Goal: Communication & Community: Answer question/provide support

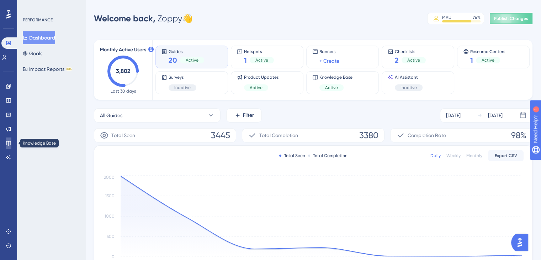
click at [8, 140] on icon at bounding box center [9, 143] width 6 height 6
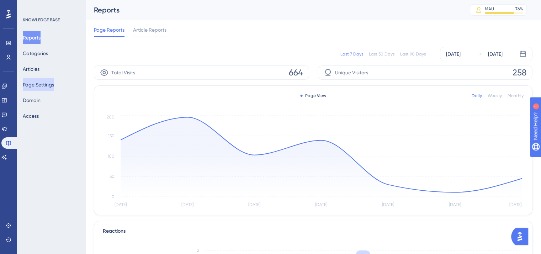
click at [45, 84] on button "Page Settings" at bounding box center [38, 84] width 31 height 13
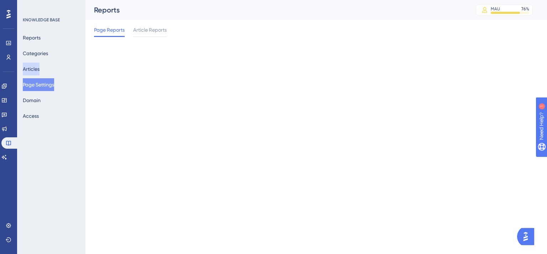
click at [37, 64] on button "Articles" at bounding box center [31, 69] width 17 height 13
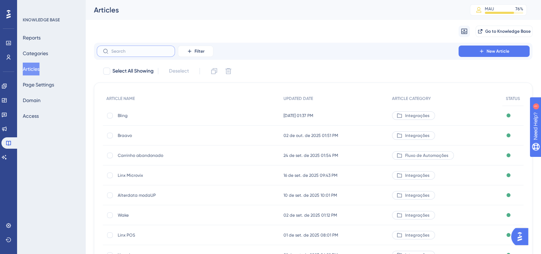
click at [131, 53] on input "text" at bounding box center [140, 51] width 58 height 5
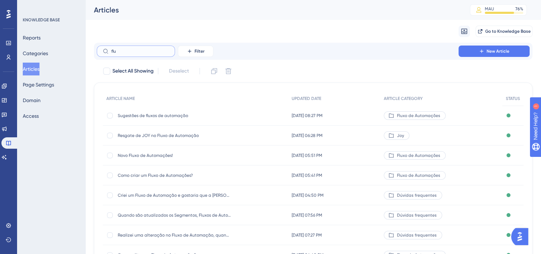
type input "fluc"
checkbox input "true"
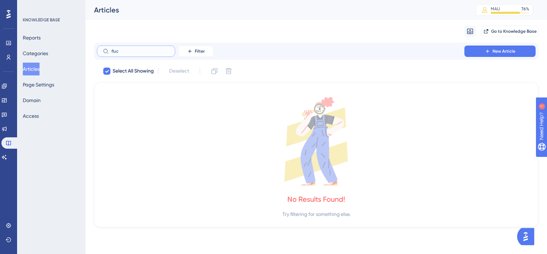
type input "flu"
checkbox input "false"
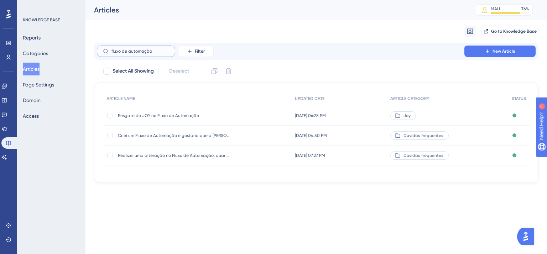
drag, startPoint x: 153, startPoint y: 49, endPoint x: 75, endPoint y: 54, distance: 78.8
click at [85, 54] on div "Performance Users Engagement Widgets Feedback Product Updates Knowledge Base AI…" at bounding box center [315, 97] width 461 height 194
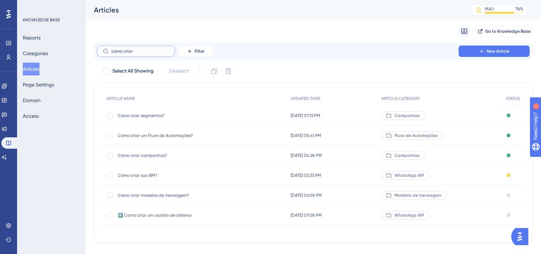
type input "como criar"
click at [159, 137] on span "Como criar um Fluxo de Automações?" at bounding box center [175, 136] width 114 height 6
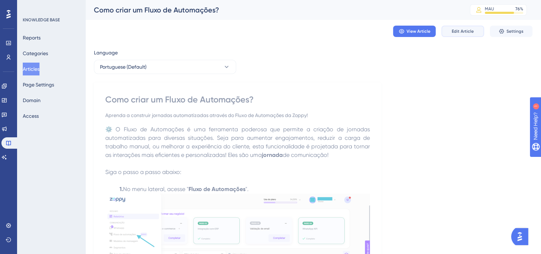
click at [473, 32] on span "Edit Article" at bounding box center [463, 31] width 22 height 6
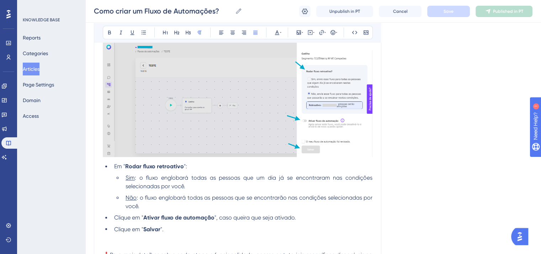
scroll to position [1277, 0]
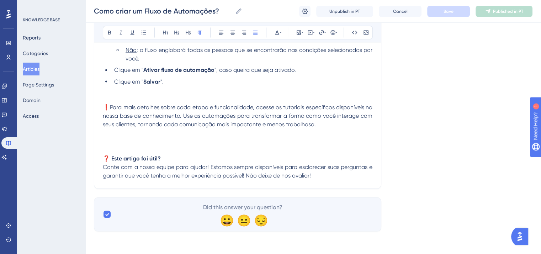
click at [141, 135] on p "❓ Este artigo foi útil?" at bounding box center [238, 145] width 270 height 34
click at [314, 34] on icon at bounding box center [313, 33] width 1 height 6
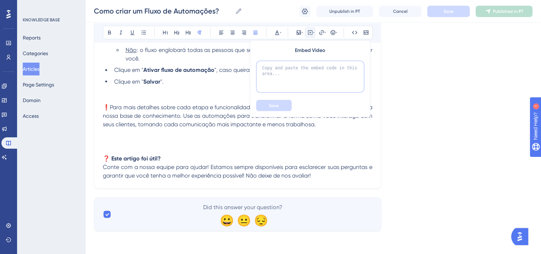
click at [285, 81] on textarea at bounding box center [310, 76] width 108 height 32
paste textarea "<div style="position: relative; padding-bottom: 41.875%; height: 0;"><iframe sr…"
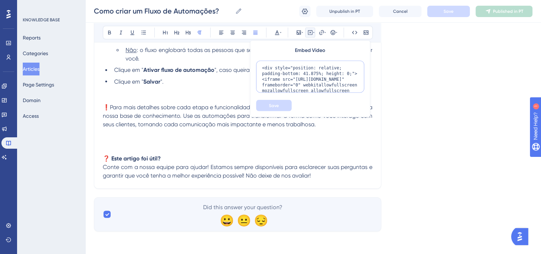
scroll to position [41, 0]
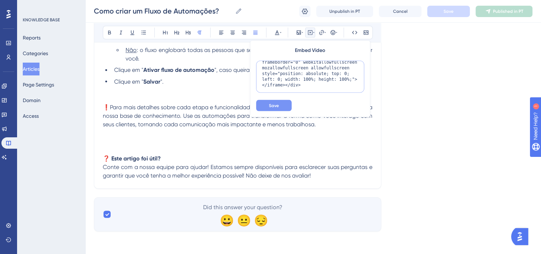
type textarea "<div style="position: relative; padding-bottom: 41.875%; height: 0;"><iframe sr…"
click at [280, 104] on button "Save" at bounding box center [274, 105] width 36 height 11
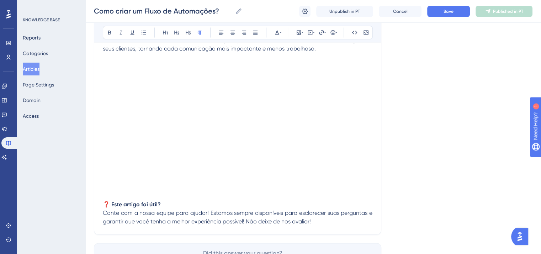
scroll to position [1277, 0]
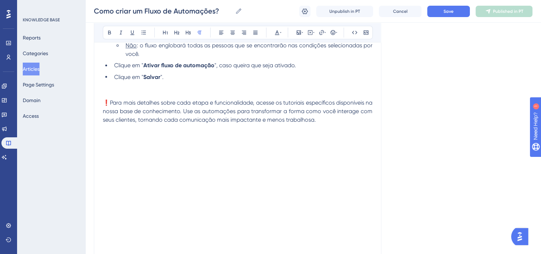
click at [346, 124] on p "❗Para mais detalhes sobre cada etapa e funcionalidade, acesse os tutoriais espe…" at bounding box center [238, 111] width 270 height 26
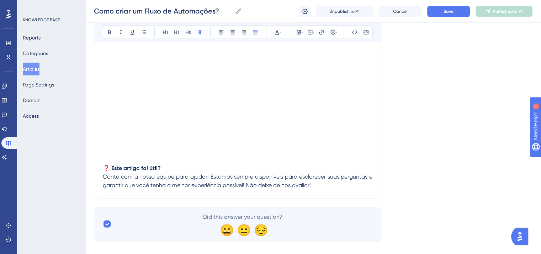
scroll to position [1416, 0]
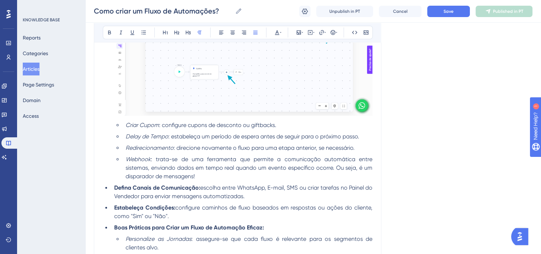
scroll to position [633, 0]
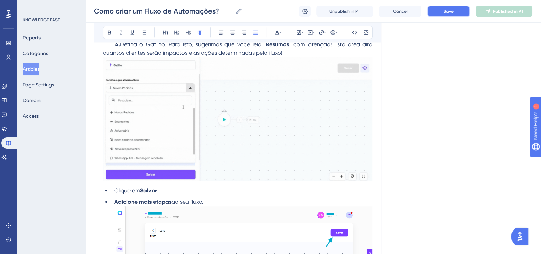
click at [443, 14] on button "Save" at bounding box center [448, 11] width 43 height 11
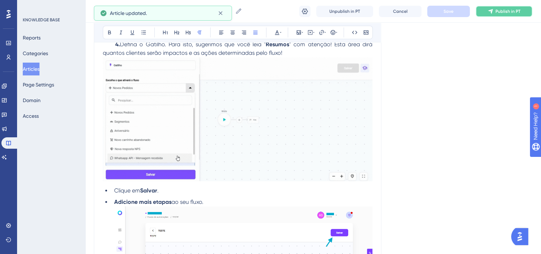
click at [490, 12] on icon at bounding box center [491, 12] width 6 height 6
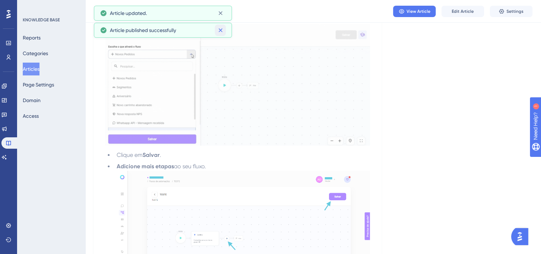
click at [223, 26] on button at bounding box center [220, 30] width 11 height 11
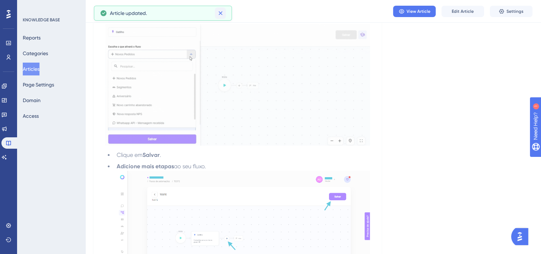
click at [220, 11] on icon at bounding box center [220, 13] width 7 height 7
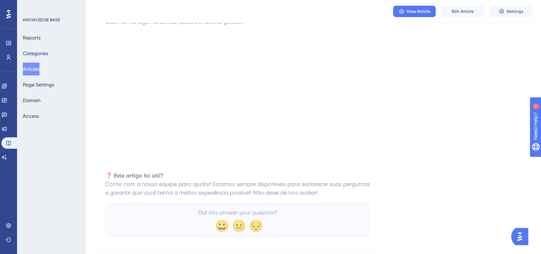
scroll to position [1375, 0]
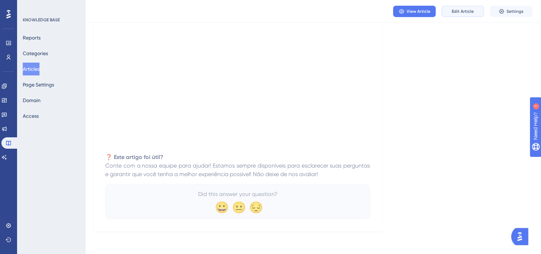
click at [458, 14] on span "Edit Article" at bounding box center [463, 12] width 22 height 6
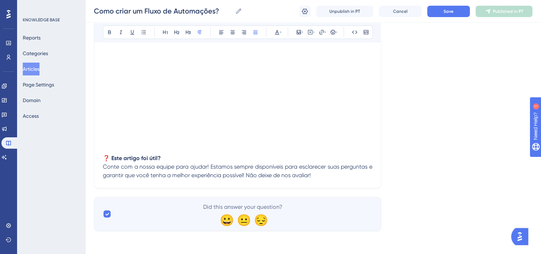
scroll to position [1416, 0]
click at [105, 144] on p "❓ Este artigo foi útil?" at bounding box center [238, 145] width 270 height 34
click at [307, 34] on icon at bounding box center [310, 33] width 6 height 6
click at [290, 77] on textarea at bounding box center [310, 76] width 108 height 32
paste textarea "<div style="position: relative; padding-bottom: 41.875%; height: 0;"><iframe sr…"
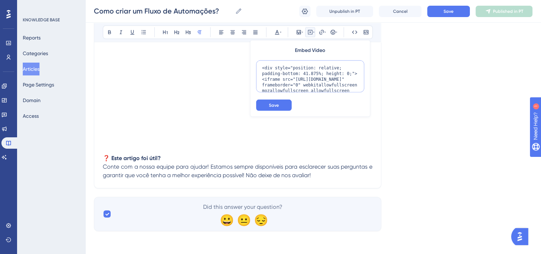
scroll to position [41, 0]
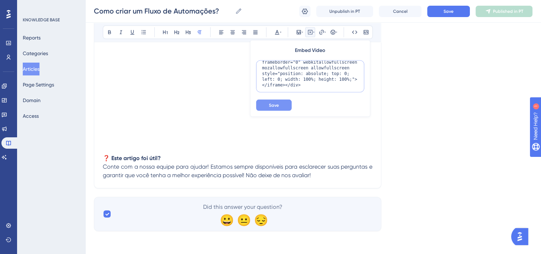
type textarea "<div style="position: relative; padding-bottom: 41.875%; height: 0;"><iframe sr…"
click at [275, 104] on span "Save" at bounding box center [274, 105] width 10 height 6
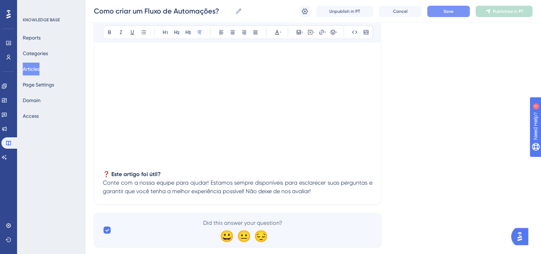
scroll to position [1537, 0]
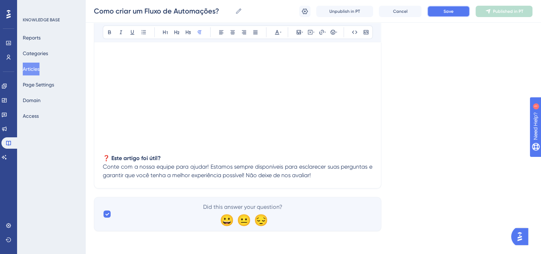
click at [450, 12] on span "Save" at bounding box center [449, 12] width 10 height 6
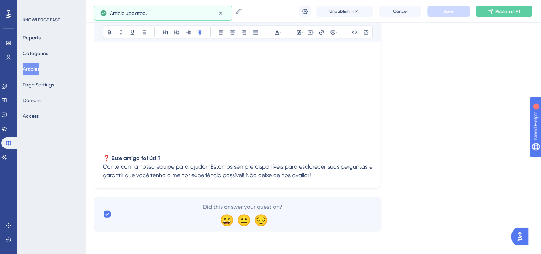
click at [508, 5] on div "Como criar um Fluxo de Automações? Como criar um Fluxo de Automações? Unpublish…" at bounding box center [313, 11] width 456 height 23
click at [511, 10] on span "Publish in PT" at bounding box center [508, 12] width 25 height 6
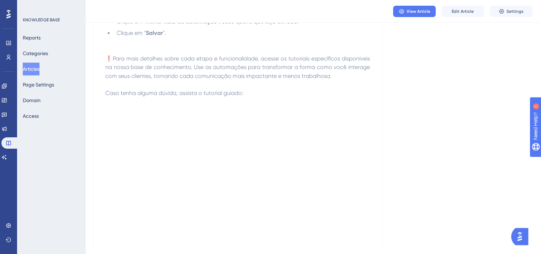
scroll to position [1352, 0]
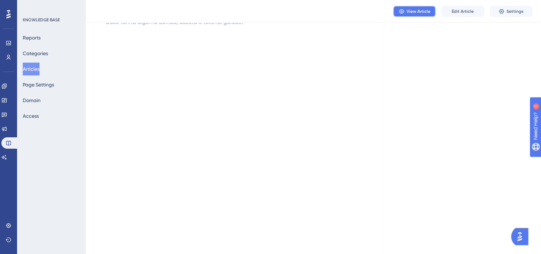
click at [412, 13] on span "View Article" at bounding box center [419, 12] width 24 height 6
click at [34, 71] on button "Articles" at bounding box center [31, 69] width 17 height 13
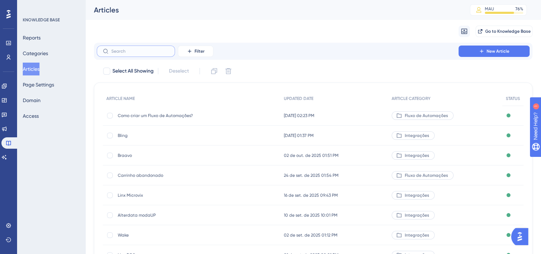
click at [153, 53] on input "text" at bounding box center [140, 51] width 58 height 5
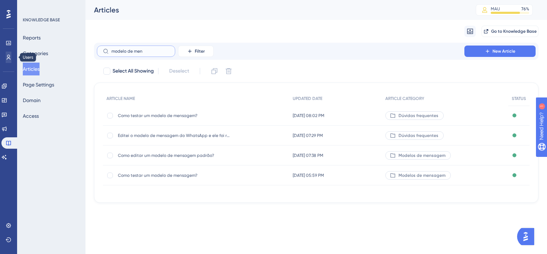
drag, startPoint x: 148, startPoint y: 50, endPoint x: 9, endPoint y: 52, distance: 139.1
click at [85, 53] on div "Performance Users Engagement Widgets Feedback Product Updates Knowledge Base AI…" at bounding box center [315, 107] width 461 height 214
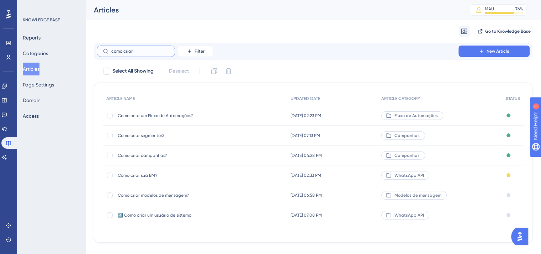
type input "como criar"
click at [137, 195] on span "Como criar modelos de mensagem?" at bounding box center [175, 196] width 114 height 6
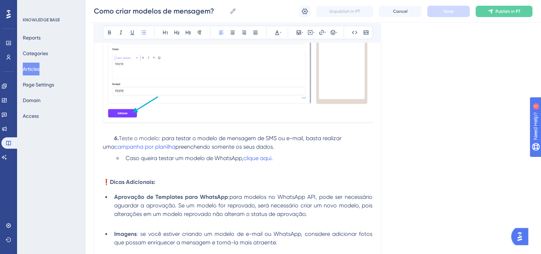
scroll to position [1070, 0]
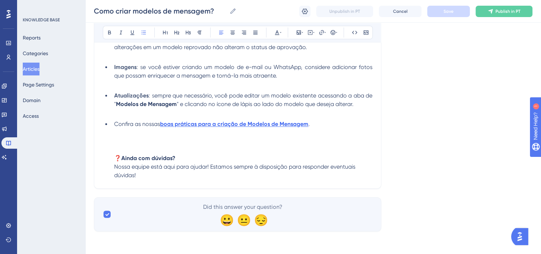
click at [204, 141] on li "Confira as nossas boas práticas para a criação de Modelos de Mensagem . ❓ Ainda…" at bounding box center [241, 150] width 261 height 60
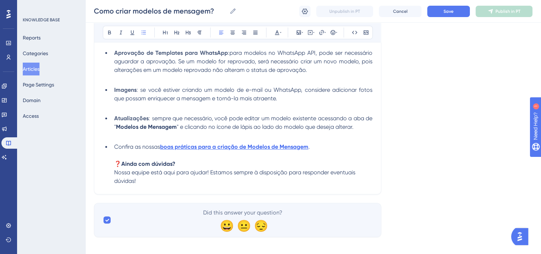
scroll to position [1053, 0]
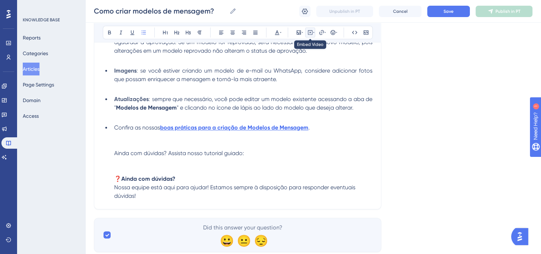
click at [312, 33] on icon at bounding box center [310, 32] width 5 height 5
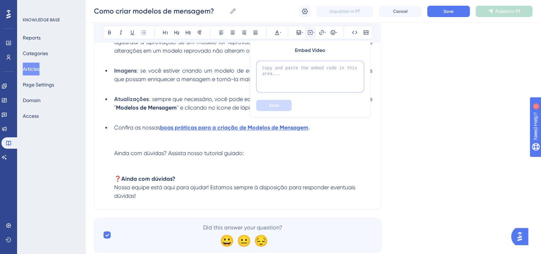
click at [302, 79] on textarea at bounding box center [310, 76] width 108 height 32
paste textarea "<div style="position: relative; padding-bottom: 41.875%; height: 0;"><iframe sr…"
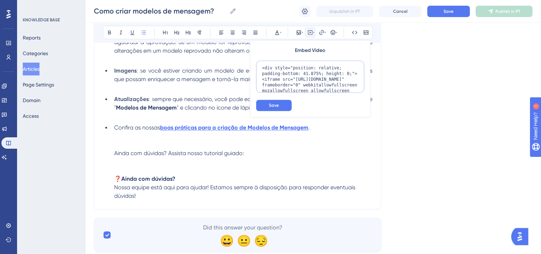
scroll to position [41, 0]
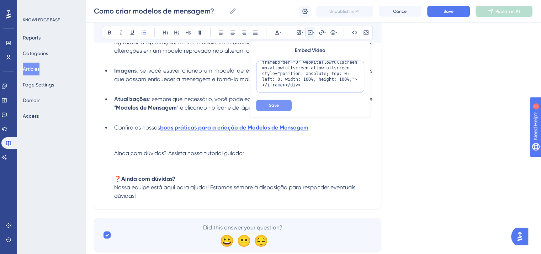
type textarea "<div style="position: relative; padding-bottom: 41.875%; height: 0;"><iframe sr…"
click at [279, 103] on span "Save" at bounding box center [274, 105] width 10 height 6
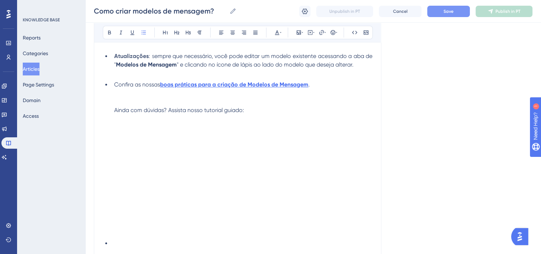
click at [451, 12] on span "Save" at bounding box center [449, 12] width 10 height 6
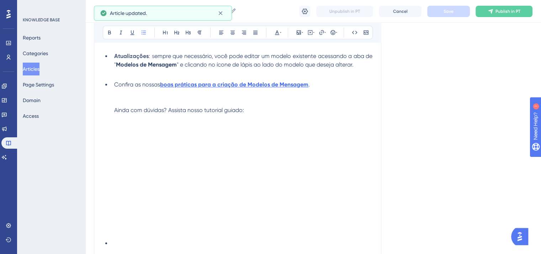
click at [215, 114] on span "Ainda com dúvidas? Assista nosso tutorial guiado:" at bounding box center [179, 110] width 130 height 7
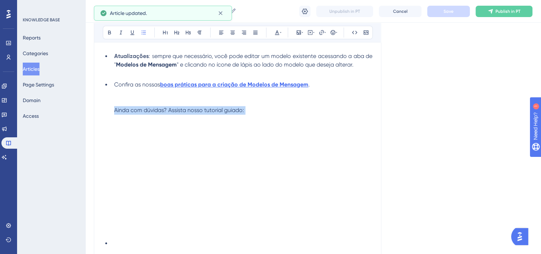
click at [215, 114] on span "Ainda com dúvidas? Assista nosso tutorial guiado:" at bounding box center [179, 110] width 130 height 7
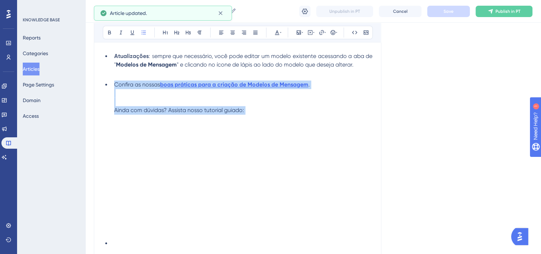
click at [227, 114] on span "Ainda com dúvidas? Assista nosso tutorial guiado:" at bounding box center [179, 110] width 130 height 7
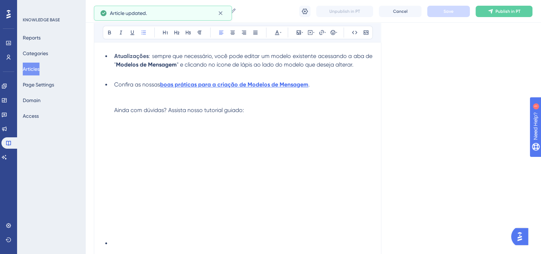
click at [219, 114] on span "Ainda com dúvidas? Assista nosso tutorial guiado:" at bounding box center [179, 110] width 130 height 7
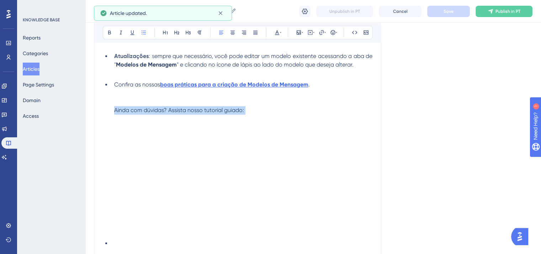
click at [219, 114] on span "Ainda com dúvidas? Assista nosso tutorial guiado:" at bounding box center [179, 110] width 130 height 7
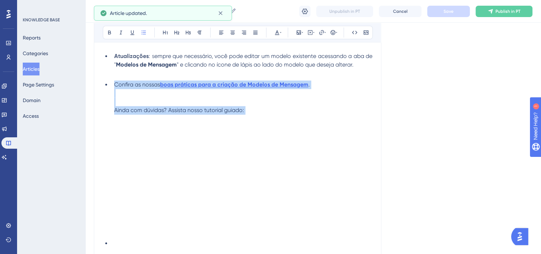
click at [241, 114] on span "Ainda com dúvidas? Assista nosso tutorial guiado:" at bounding box center [179, 110] width 130 height 7
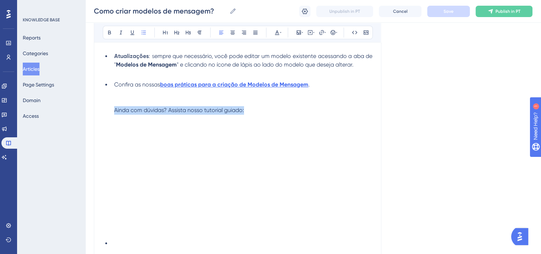
drag, startPoint x: 247, startPoint y: 123, endPoint x: 115, endPoint y: 124, distance: 132.0
click at [114, 123] on li "Confira as nossas boas práticas para a criação de Modelos de Mensagem . Ainda c…" at bounding box center [241, 101] width 261 height 43
copy span "Ainda com dúvidas? Assista nosso tutorial guiado:"
click at [505, 7] on button "Publish in PT" at bounding box center [504, 11] width 57 height 11
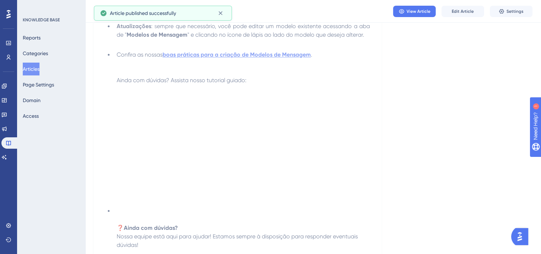
drag, startPoint x: 35, startPoint y: 65, endPoint x: 58, endPoint y: 62, distance: 22.6
click at [35, 65] on button "Articles" at bounding box center [31, 69] width 17 height 13
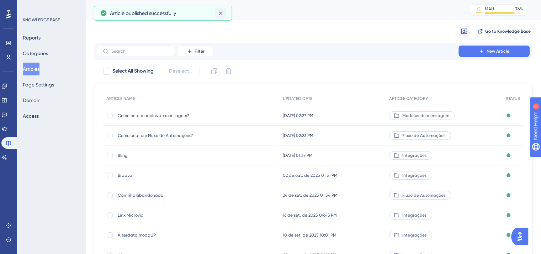
click at [221, 10] on icon at bounding box center [220, 13] width 7 height 7
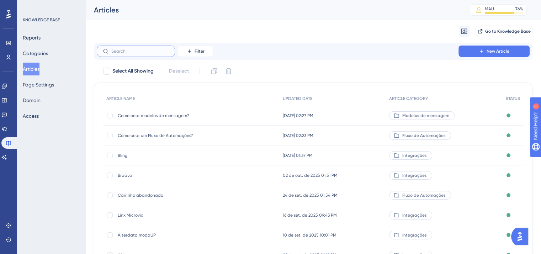
click at [131, 51] on input "text" at bounding box center [140, 51] width 58 height 5
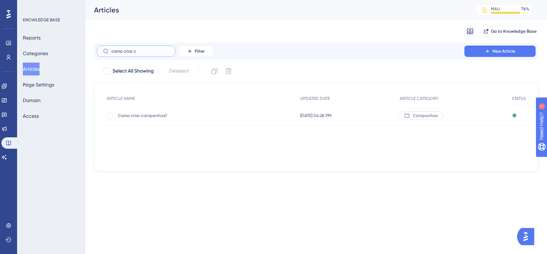
type input "como criar c"
click at [148, 119] on div "Como criar campanhas? Como criar campanhas?" at bounding box center [175, 116] width 114 height 20
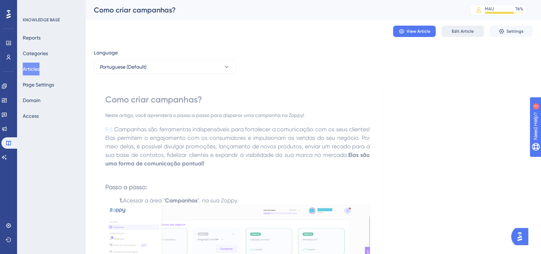
click at [460, 30] on span "Edit Article" at bounding box center [463, 31] width 22 height 6
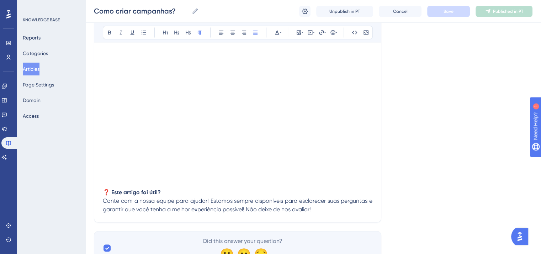
scroll to position [1227, 0]
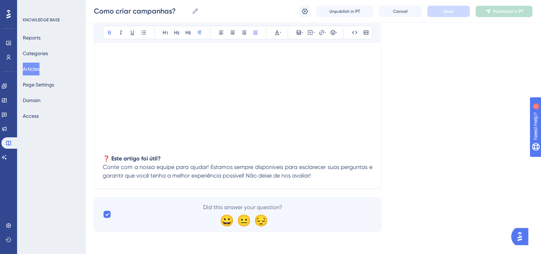
click at [131, 145] on p at bounding box center [238, 141] width 270 height 9
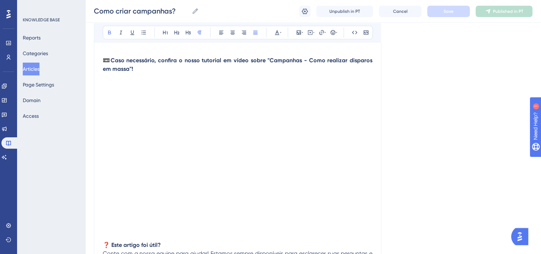
scroll to position [1120, 0]
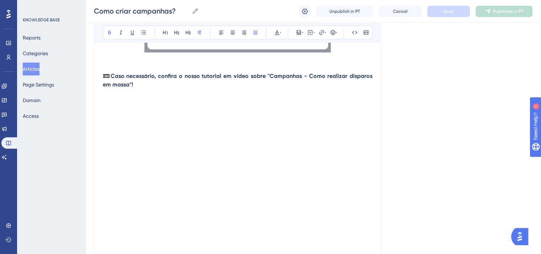
click at [207, 86] on p "📼 Caso necessário, confira o nosso tutorial em vídeo sobre "Campanhas - Como re…" at bounding box center [238, 80] width 270 height 17
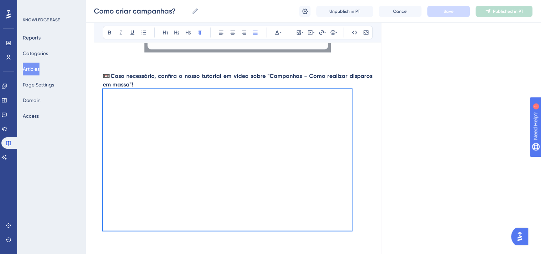
click at [207, 86] on p "📼 Caso necessário, confira o nosso tutorial em vídeo sobre "Campanhas - Como re…" at bounding box center [238, 80] width 270 height 17
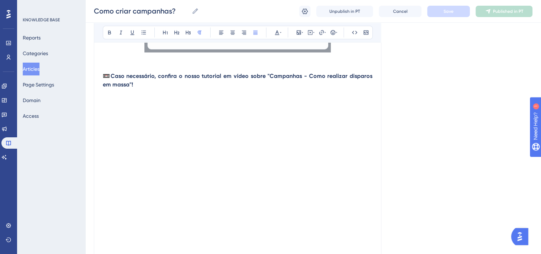
click at [193, 79] on strong "Caso necessário, confira o nosso tutorial em vídeo sobre "Campanhas - Como real…" at bounding box center [238, 80] width 271 height 15
click at [191, 81] on strong "Caso necessário, confira o nosso tutorial em vídeo sobre "Campanhas - Como real…" at bounding box center [238, 80] width 271 height 15
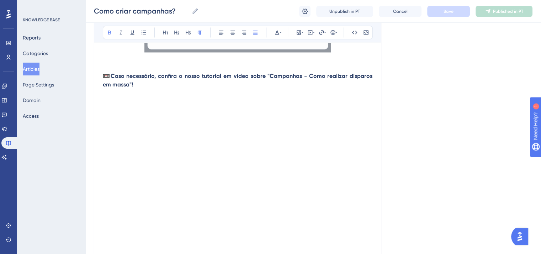
click at [191, 81] on strong "Caso necessário, confira o nosso tutorial em vídeo sobre "Campanhas - Como real…" at bounding box center [238, 80] width 271 height 15
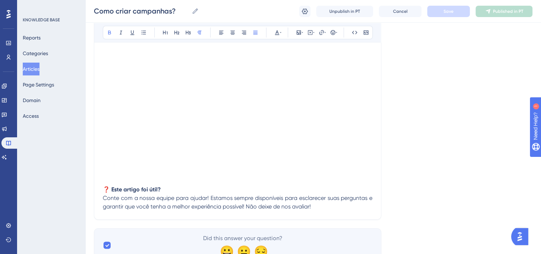
click at [155, 175] on p at bounding box center [238, 172] width 270 height 9
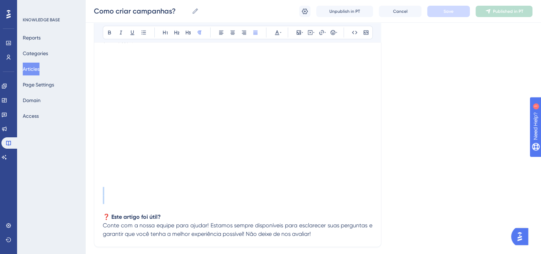
scroll to position [1085, 0]
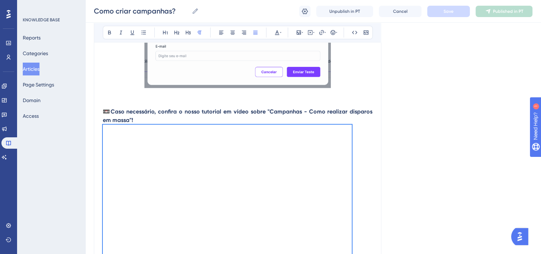
drag, startPoint x: 137, startPoint y: 174, endPoint x: 126, endPoint y: 123, distance: 52.1
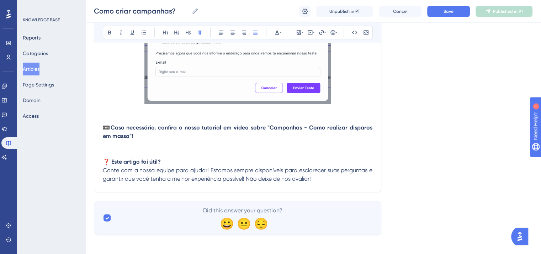
scroll to position [1077, 0]
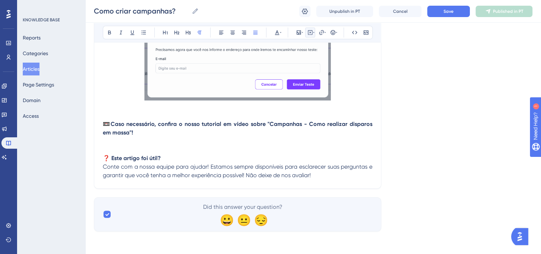
click at [312, 33] on icon at bounding box center [310, 32] width 5 height 5
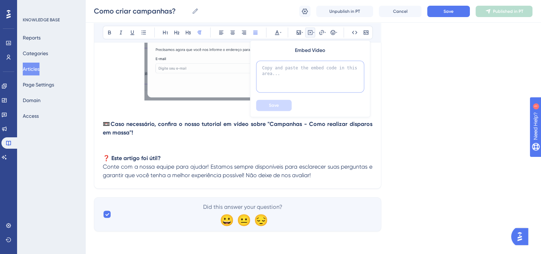
click at [286, 77] on textarea at bounding box center [310, 76] width 108 height 32
paste textarea "<div style="position: relative; padding-bottom: 41.875%; height: 0;"><iframe sr…"
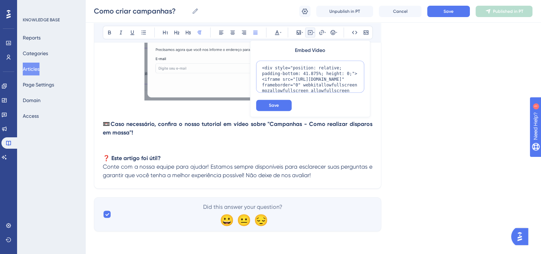
scroll to position [41, 0]
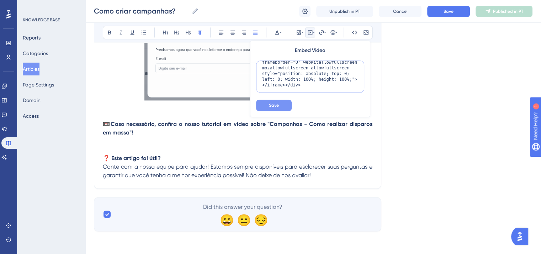
type textarea "<div style="position: relative; padding-bottom: 41.875%; height: 0;"><iframe sr…"
click at [280, 106] on button "Save" at bounding box center [274, 105] width 36 height 11
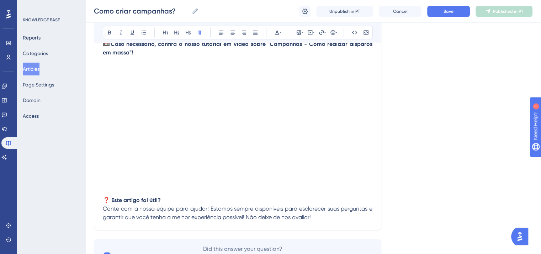
scroll to position [1154, 0]
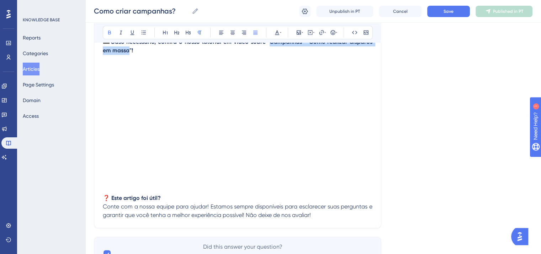
drag, startPoint x: 263, startPoint y: 46, endPoint x: 118, endPoint y: 57, distance: 145.6
click at [118, 54] on strong "Caso necessário, confira o nosso tutorial em vídeo sobre "Campanhas - Como real…" at bounding box center [238, 45] width 271 height 15
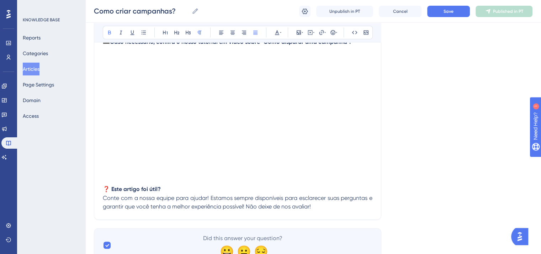
click at [449, 14] on span "Save" at bounding box center [449, 12] width 10 height 6
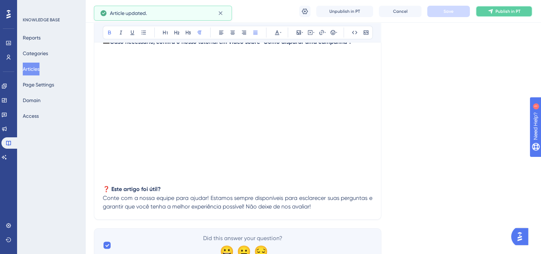
click at [493, 11] on icon at bounding box center [491, 12] width 6 height 6
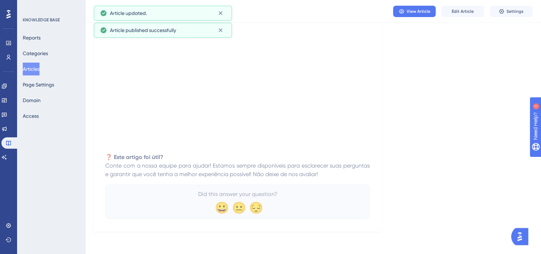
scroll to position [1150, 0]
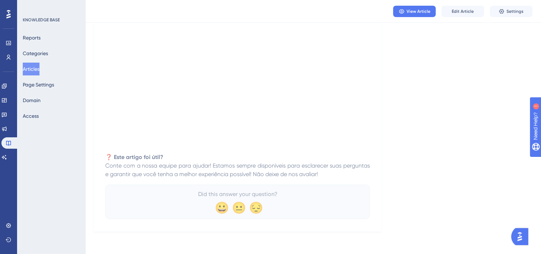
click at [28, 68] on button "Articles" at bounding box center [31, 69] width 17 height 13
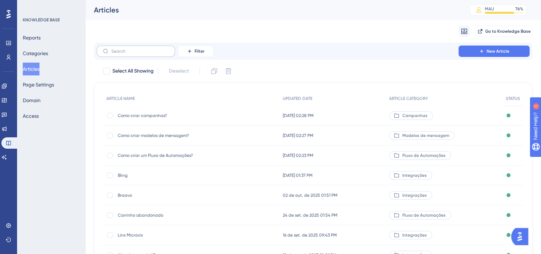
click at [151, 54] on label at bounding box center [136, 51] width 78 height 11
click at [151, 54] on input "text" at bounding box center [140, 51] width 58 height 5
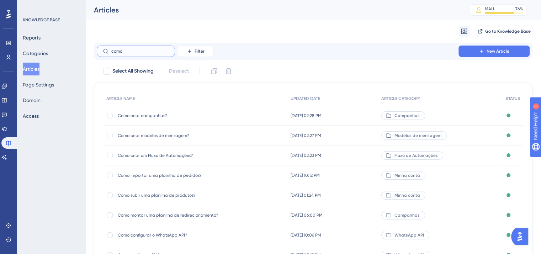
type input "como d"
checkbox input "true"
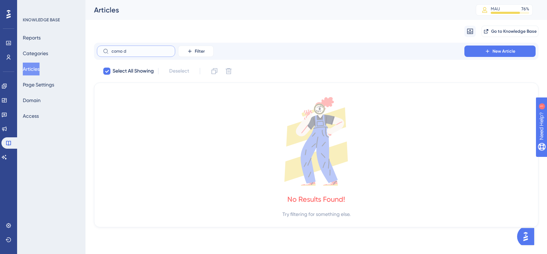
type input "como"
checkbox input "false"
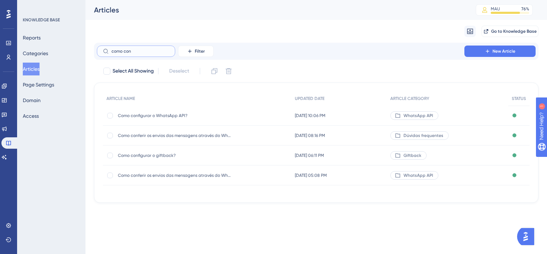
type input "como con"
click at [151, 151] on div "Como configurar o giftback? Como configurar o giftback?" at bounding box center [175, 156] width 114 height 20
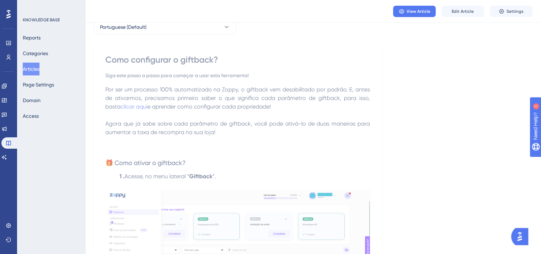
scroll to position [36, 0]
click at [466, 13] on span "Edit Article" at bounding box center [463, 12] width 22 height 6
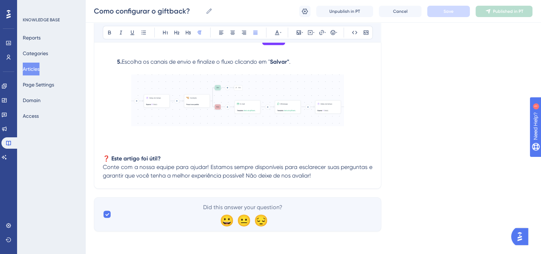
scroll to position [1312, 0]
click at [142, 136] on p at bounding box center [238, 132] width 270 height 9
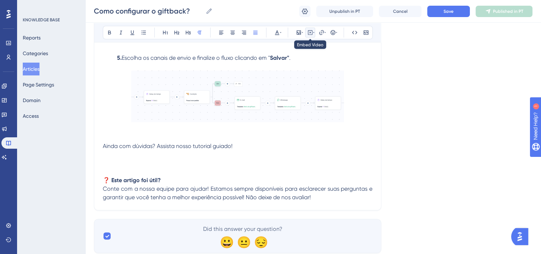
click at [311, 35] on button at bounding box center [310, 32] width 10 height 10
click at [304, 64] on textarea at bounding box center [310, 76] width 108 height 32
paste textarea "<div style="position: relative; padding-bottom: 41.875%; height: 0;"><iframe sr…"
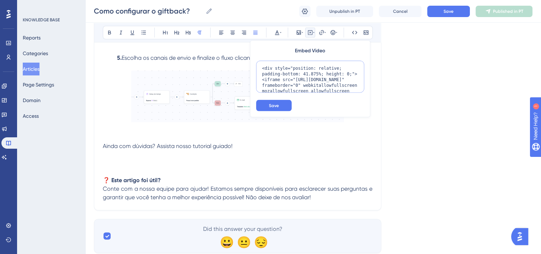
scroll to position [41, 0]
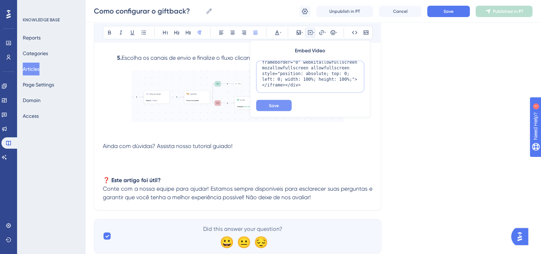
type textarea "<div style="position: relative; padding-bottom: 41.875%; height: 0;"><iframe sr…"
click at [275, 107] on span "Save" at bounding box center [274, 105] width 10 height 6
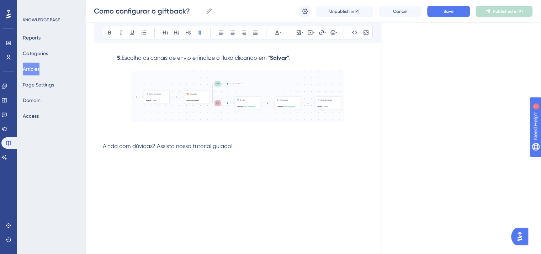
scroll to position [1335, 0]
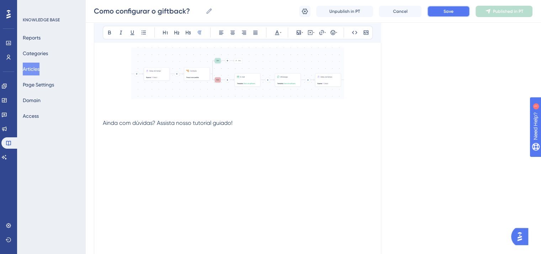
click at [446, 12] on span "Save" at bounding box center [449, 12] width 10 height 6
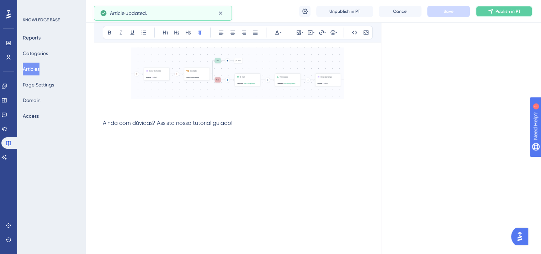
click at [494, 8] on button "Publish in PT" at bounding box center [504, 11] width 57 height 11
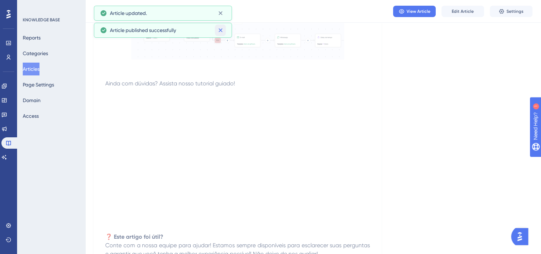
click at [219, 28] on icon at bounding box center [220, 30] width 4 height 4
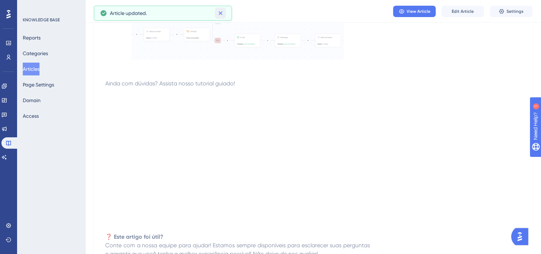
click at [218, 12] on icon at bounding box center [220, 13] width 7 height 7
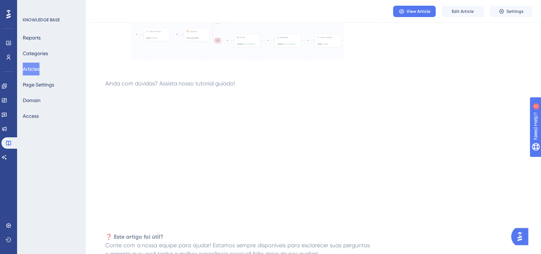
click at [30, 69] on button "Articles" at bounding box center [31, 69] width 17 height 13
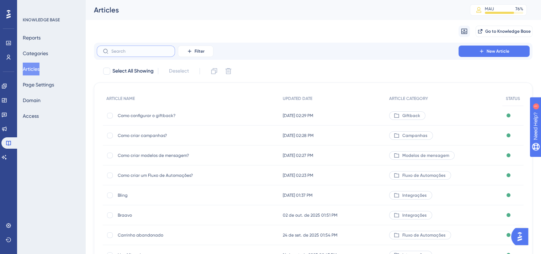
click at [149, 53] on input "text" at bounding box center [140, 51] width 58 height 5
click at [127, 56] on label at bounding box center [136, 51] width 78 height 11
click at [127, 54] on input "text" at bounding box center [140, 51] width 58 height 5
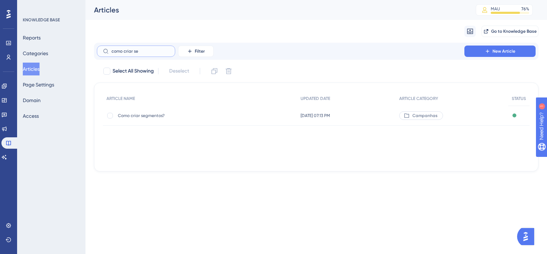
type input "como criar se"
click at [164, 115] on span "Como criar segmentos?" at bounding box center [175, 116] width 114 height 6
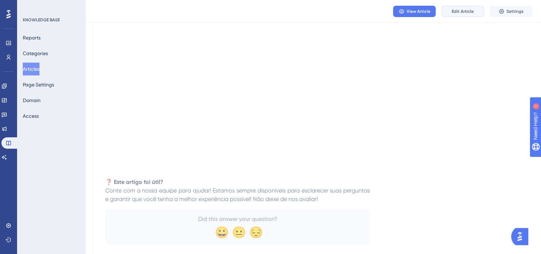
click at [463, 15] on button "Edit Article" at bounding box center [463, 11] width 43 height 11
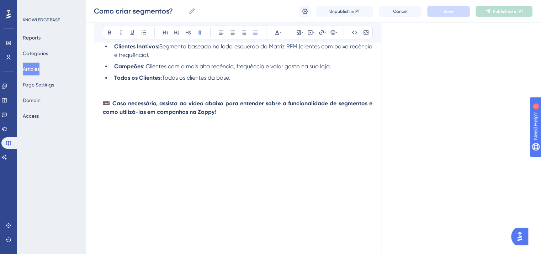
scroll to position [914, 0]
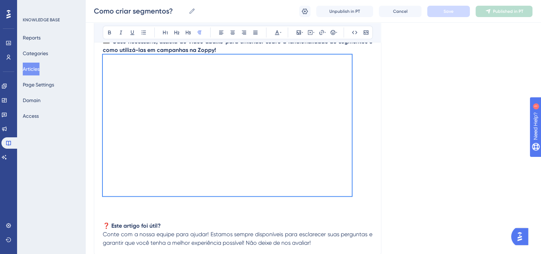
drag, startPoint x: 125, startPoint y: 205, endPoint x: 226, endPoint y: 52, distance: 184.2
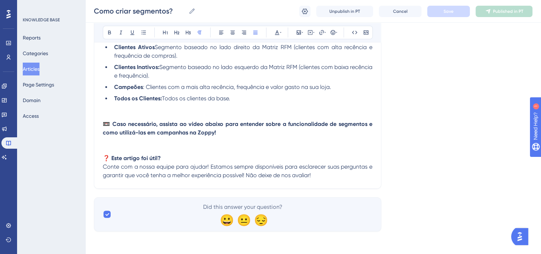
scroll to position [836, 0]
click at [217, 141] on p at bounding box center [238, 141] width 270 height 9
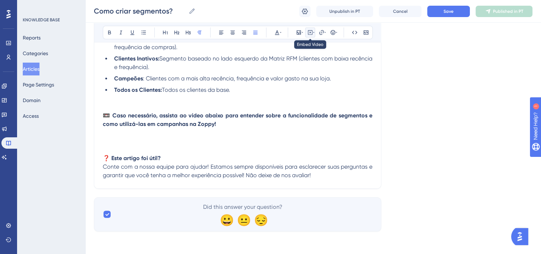
click at [308, 35] on button at bounding box center [310, 32] width 10 height 10
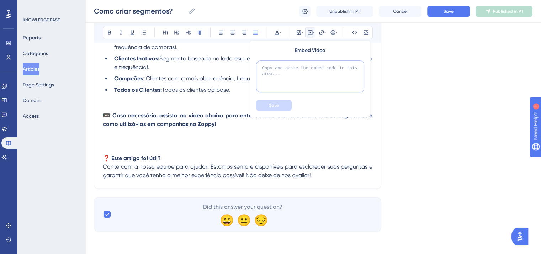
click at [289, 81] on textarea at bounding box center [310, 76] width 108 height 32
paste textarea "<div style="position: relative; padding-bottom: 41.875%; height: 0;"><iframe sr…"
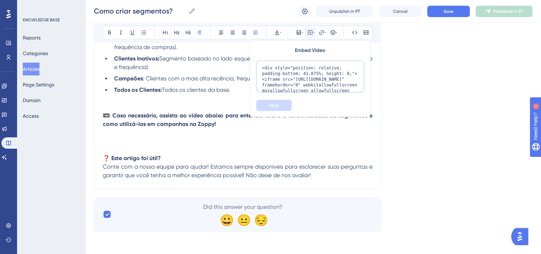
scroll to position [41, 0]
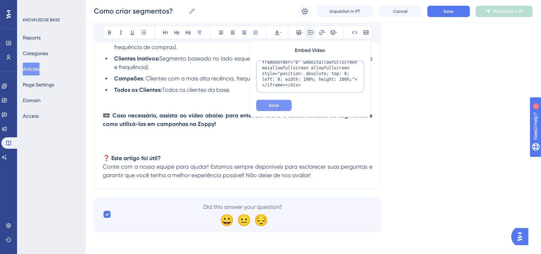
type textarea "<div style="position: relative; padding-bottom: 41.875%; height: 0;"><iframe sr…"
click at [268, 101] on button "Save" at bounding box center [274, 105] width 36 height 11
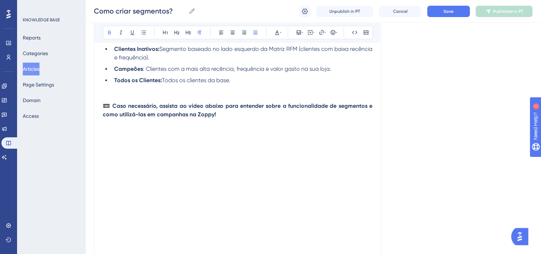
click at [320, 116] on p "📼 Caso necessário, assista ao vídeo abaixo para entender sobre a funcionalidade…" at bounding box center [238, 110] width 270 height 17
drag, startPoint x: 212, startPoint y: 117, endPoint x: 365, endPoint y: 109, distance: 153.2
click at [365, 110] on strong "📼 Caso necessário, assista ao vídeo abaixo para entender sobre a funcionalidade…" at bounding box center [238, 109] width 271 height 15
click at [453, 12] on span "Save" at bounding box center [449, 12] width 10 height 6
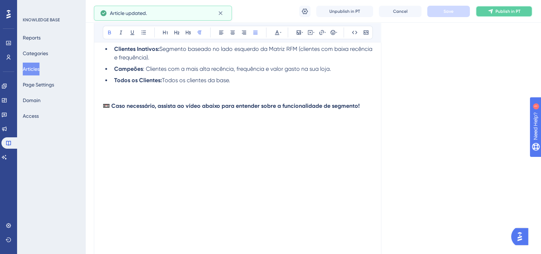
click at [495, 12] on button "Publish in PT" at bounding box center [504, 11] width 57 height 11
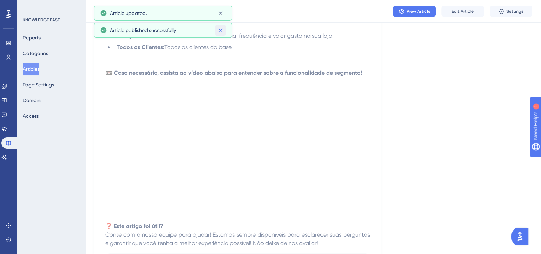
click at [223, 31] on icon at bounding box center [220, 30] width 7 height 7
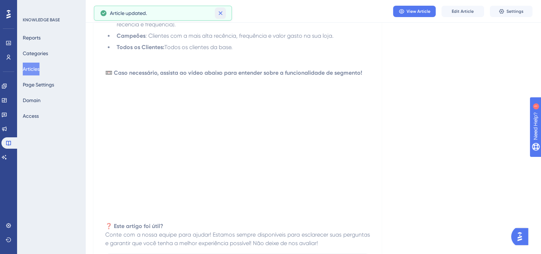
click at [223, 16] on icon at bounding box center [220, 13] width 7 height 7
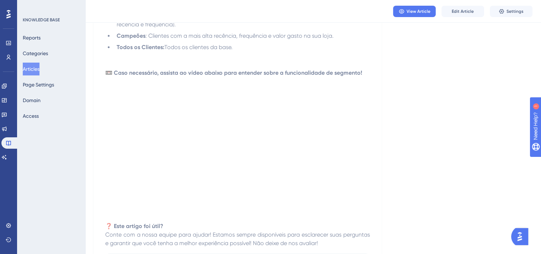
drag, startPoint x: 40, startPoint y: 66, endPoint x: 44, endPoint y: 71, distance: 6.8
click at [39, 66] on button "Articles" at bounding box center [31, 69] width 17 height 13
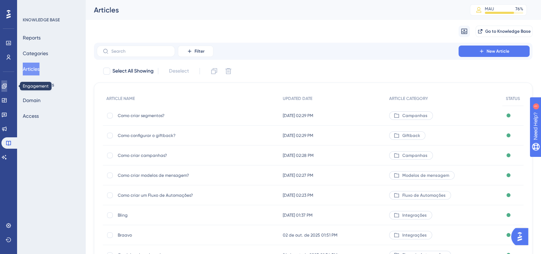
click at [7, 84] on icon at bounding box center [4, 86] width 6 height 6
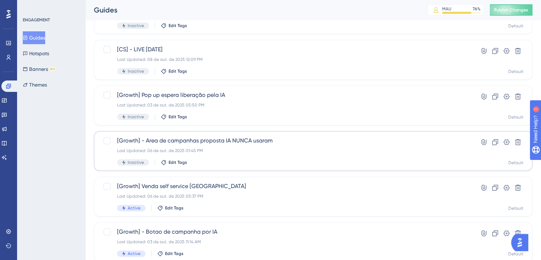
scroll to position [178, 0]
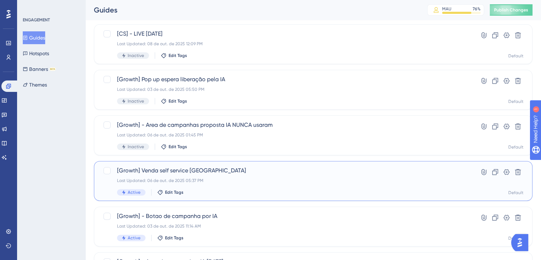
click at [233, 167] on span "[Growth] Venda self service [GEOGRAPHIC_DATA]" at bounding box center [285, 170] width 336 height 9
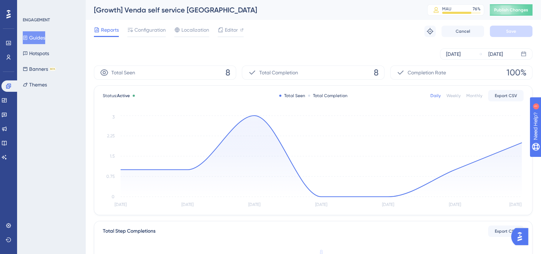
click at [43, 36] on button "Guides" at bounding box center [34, 37] width 22 height 13
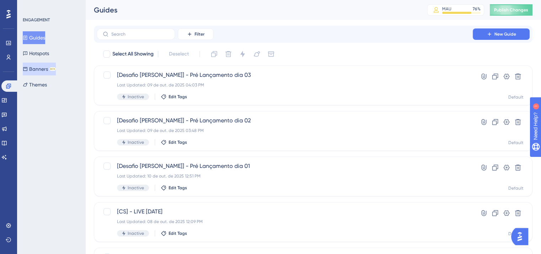
click at [41, 69] on button "Banners BETA" at bounding box center [39, 69] width 33 height 13
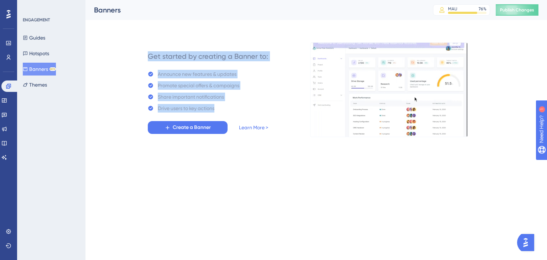
drag, startPoint x: 150, startPoint y: 54, endPoint x: 245, endPoint y: 109, distance: 109.4
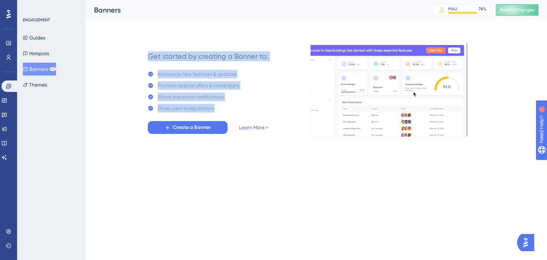
click at [245, 109] on div "Get started by creating a Banner to: Announce new features & updates Promote sp…" at bounding box center [208, 90] width 176 height 94
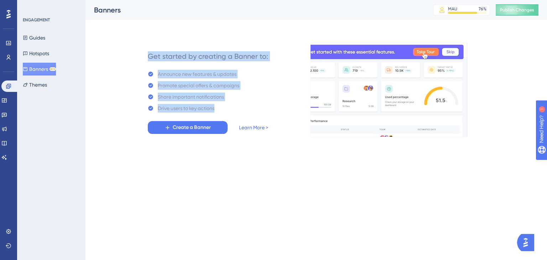
click at [244, 110] on div "Get started by creating a Banner to: Announce new features & updates Promote sp…" at bounding box center [208, 90] width 120 height 88
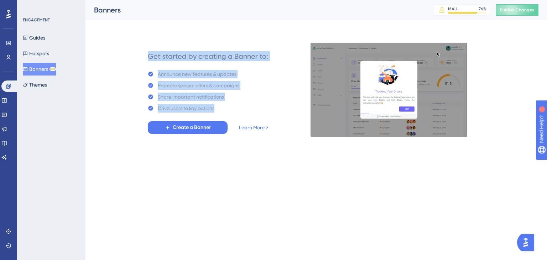
click at [196, 95] on div "Share important notifications" at bounding box center [191, 97] width 66 height 9
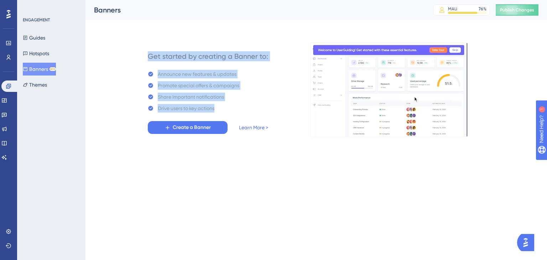
click at [150, 55] on div "Get started by creating a Banner to:" at bounding box center [208, 56] width 120 height 10
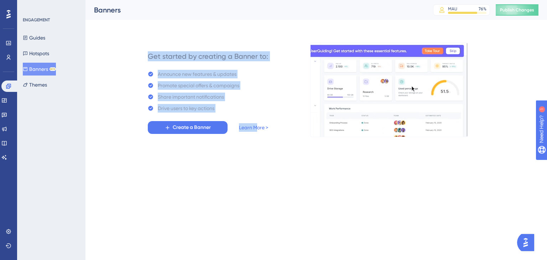
drag, startPoint x: 150, startPoint y: 55, endPoint x: 257, endPoint y: 104, distance: 117.5
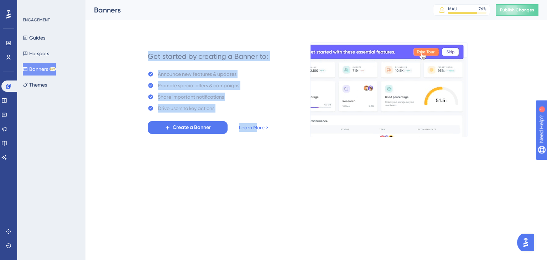
click at [257, 104] on div "Get started by creating a Banner to: Announce new features & updates Promote sp…" at bounding box center [208, 90] width 120 height 88
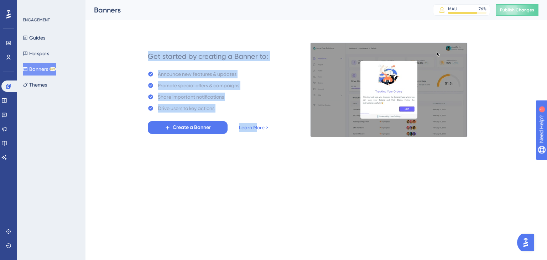
click at [257, 104] on div "Get started by creating a Banner to: Announce new features & updates Promote sp…" at bounding box center [208, 90] width 120 height 88
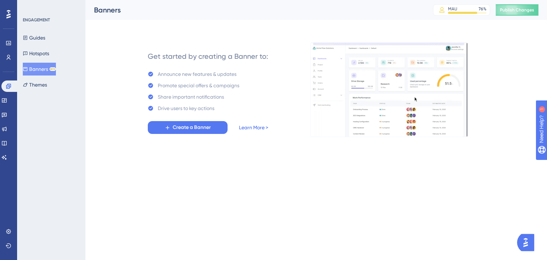
click at [259, 130] on link "Learn More >" at bounding box center [253, 127] width 29 height 9
